Goal: Task Accomplishment & Management: Manage account settings

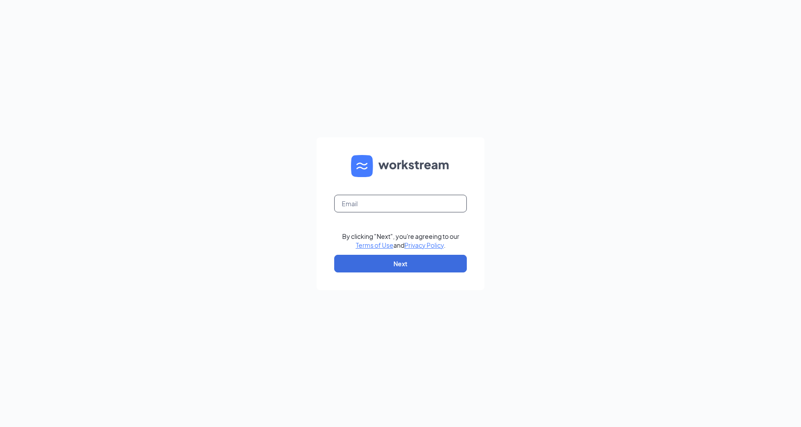
click at [390, 196] on input "text" at bounding box center [400, 204] width 133 height 18
type input "1377@internal-email.com"
click at [407, 267] on button "Next" at bounding box center [400, 264] width 133 height 18
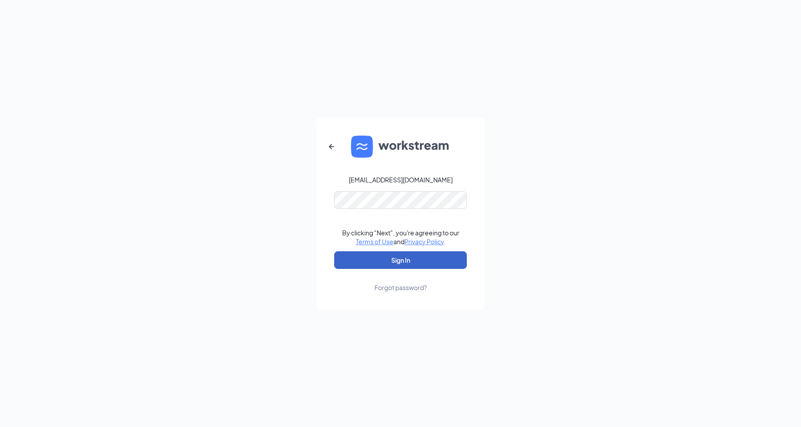
click at [418, 259] on button "Sign In" at bounding box center [400, 261] width 133 height 18
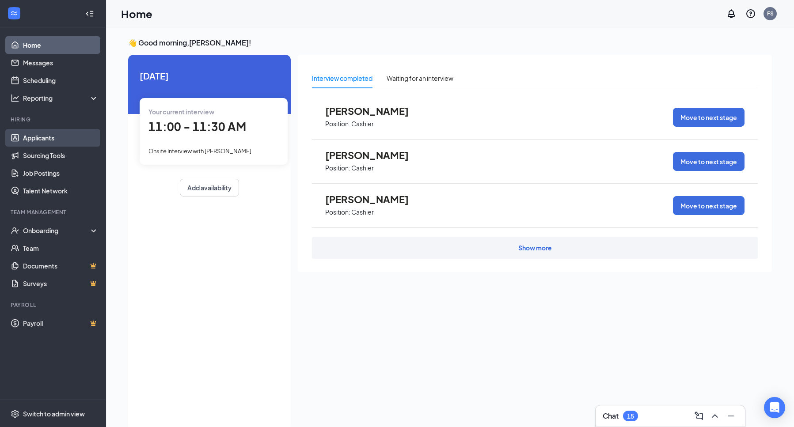
click at [54, 140] on link "Applicants" at bounding box center [61, 138] width 76 height 18
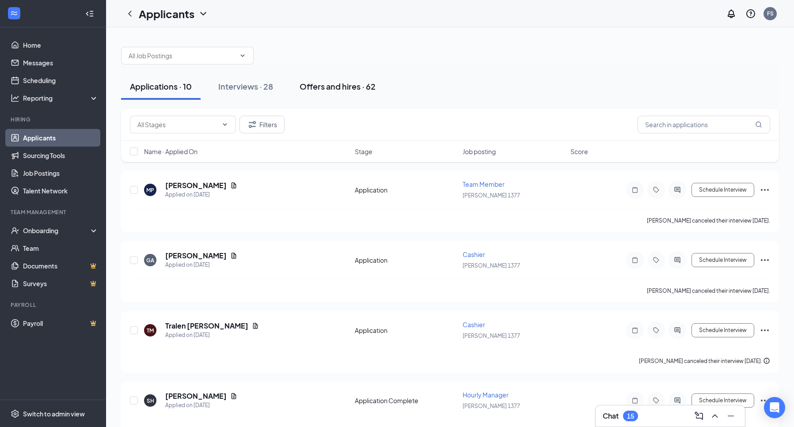
click at [347, 88] on div "Offers and hires · 62" at bounding box center [338, 86] width 76 height 11
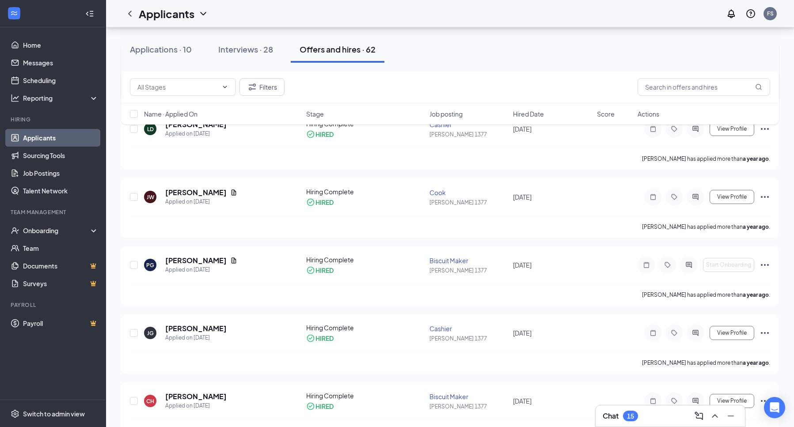
scroll to position [1591, 0]
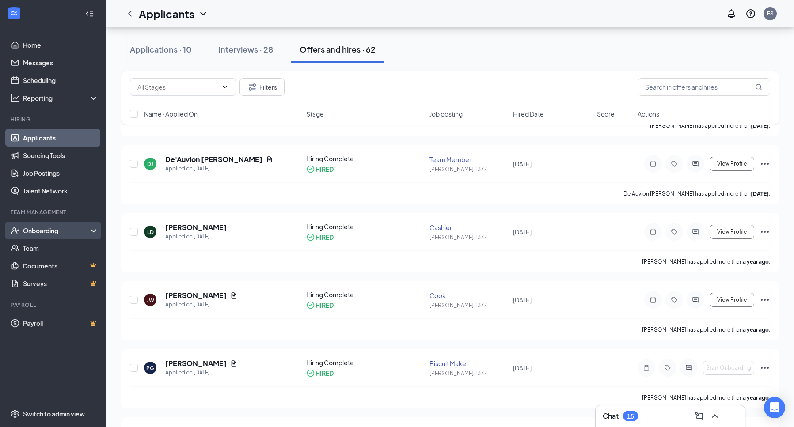
click at [51, 232] on div "Onboarding" at bounding box center [57, 230] width 68 height 9
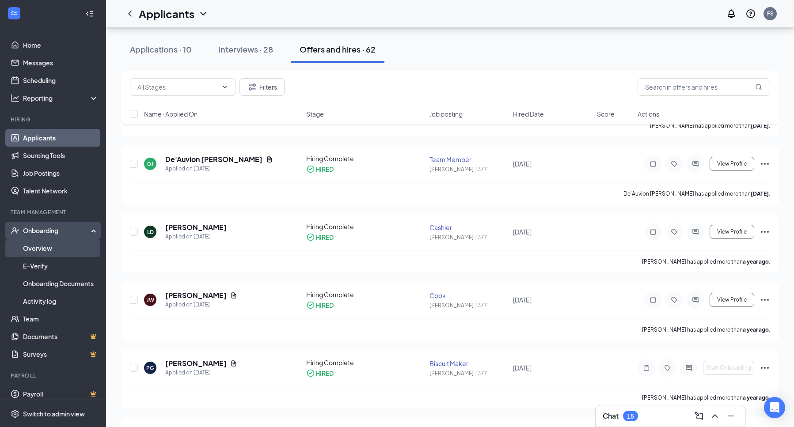
click at [50, 251] on link "Overview" at bounding box center [61, 249] width 76 height 18
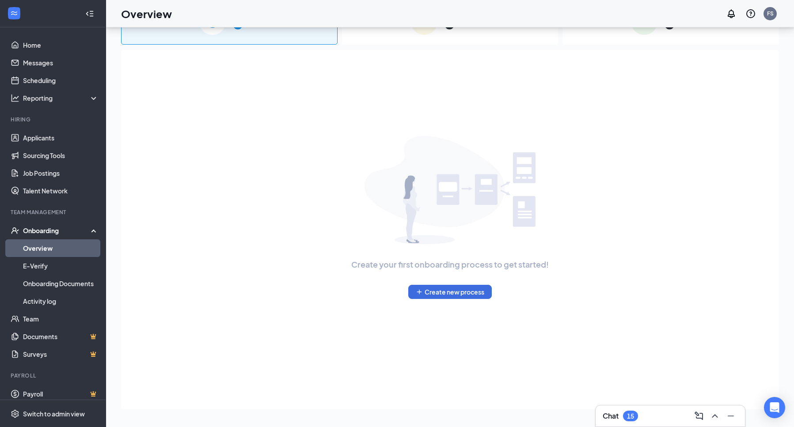
scroll to position [40, 0]
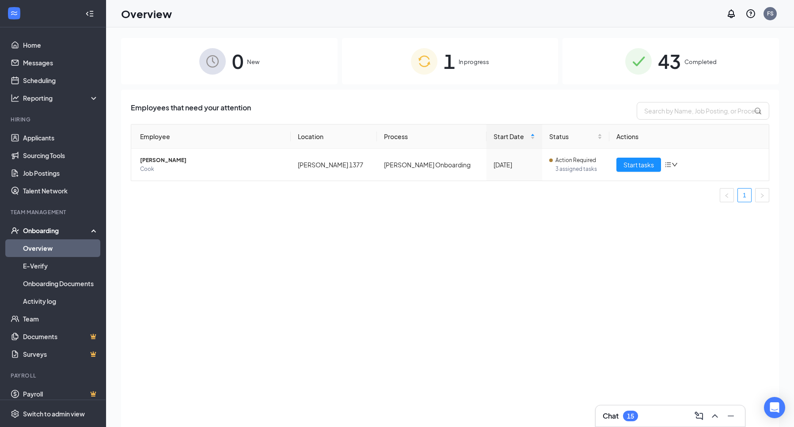
click at [687, 65] on span "Completed" at bounding box center [701, 61] width 32 height 9
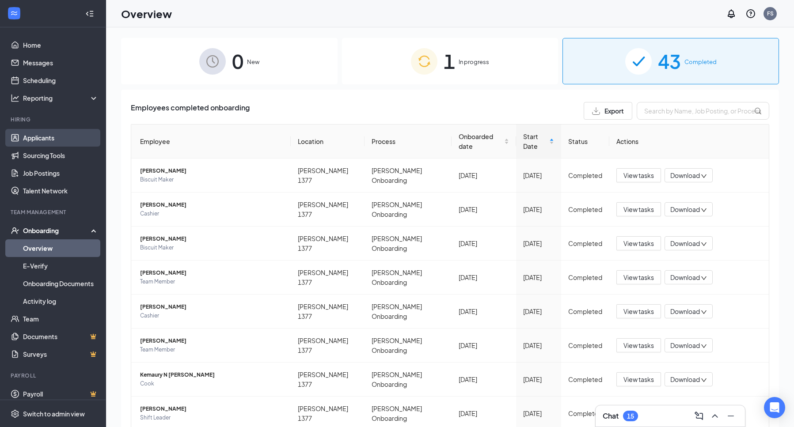
click at [34, 134] on link "Applicants" at bounding box center [61, 138] width 76 height 18
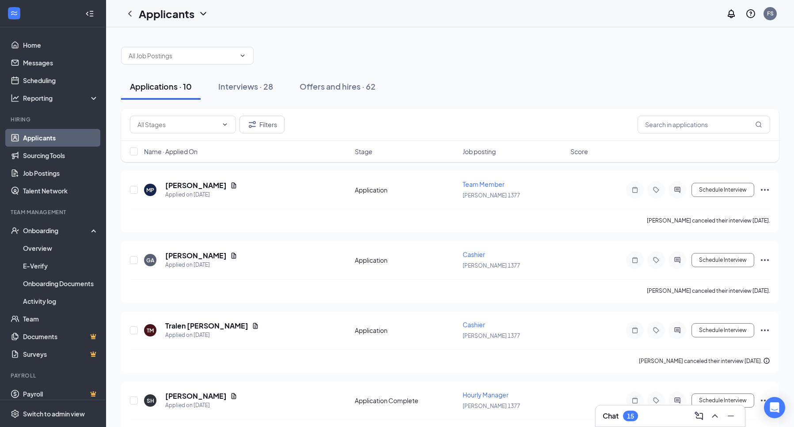
click at [58, 138] on link "Applicants" at bounding box center [61, 138] width 76 height 18
click at [69, 137] on link "Applicants" at bounding box center [61, 138] width 76 height 18
click at [67, 139] on link "Applicants" at bounding box center [61, 138] width 76 height 18
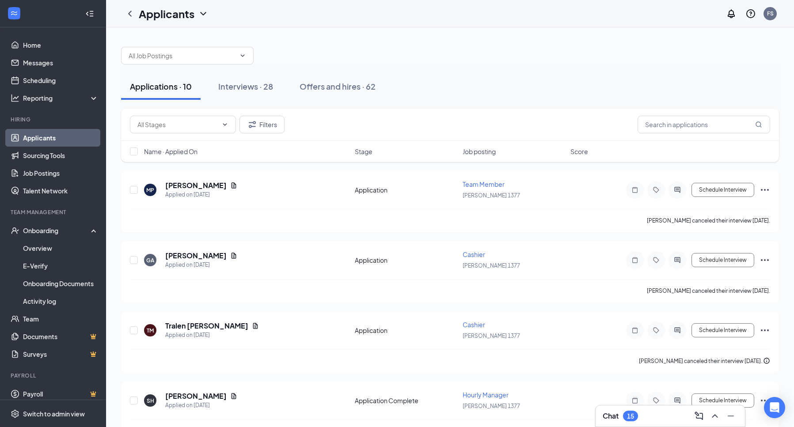
click at [173, 89] on div "Applications · 10" at bounding box center [161, 86] width 62 height 11
click at [54, 175] on link "Job Postings" at bounding box center [61, 173] width 76 height 18
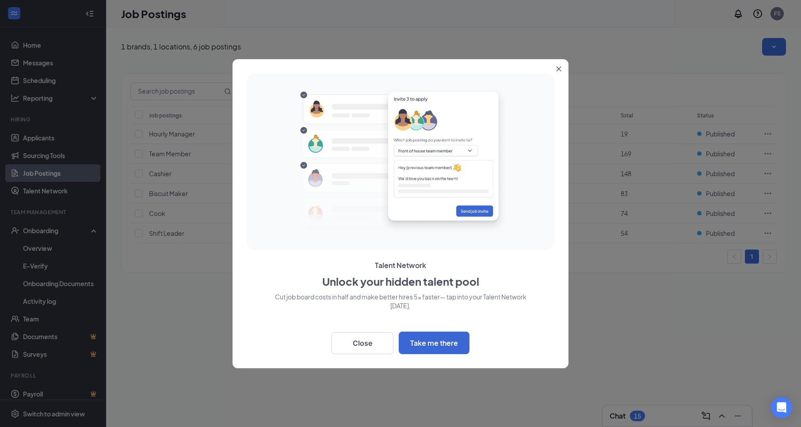
click at [560, 69] on icon "Close" at bounding box center [558, 68] width 5 height 5
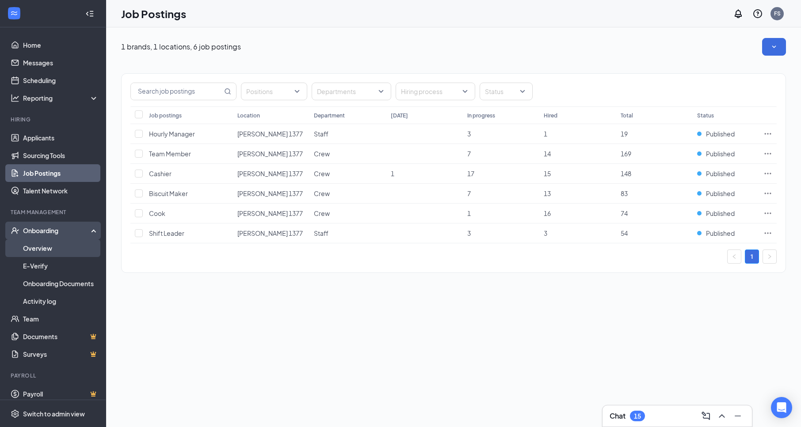
click at [57, 248] on link "Overview" at bounding box center [61, 249] width 76 height 18
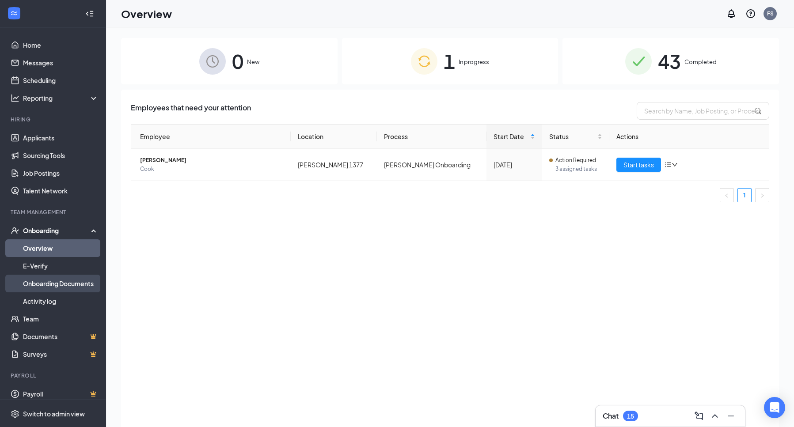
click at [47, 286] on link "Onboarding Documents" at bounding box center [61, 284] width 76 height 18
